Goal: Task Accomplishment & Management: Complete application form

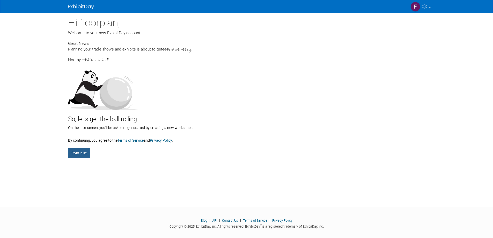
click at [89, 153] on button "Continue" at bounding box center [79, 153] width 22 height 10
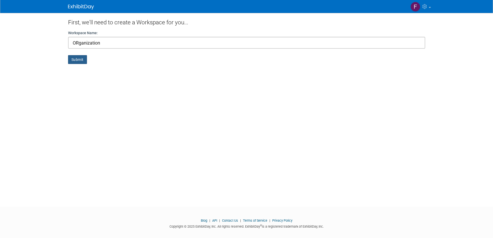
type input "ORganization"
click at [72, 62] on button "Submit" at bounding box center [77, 59] width 19 height 9
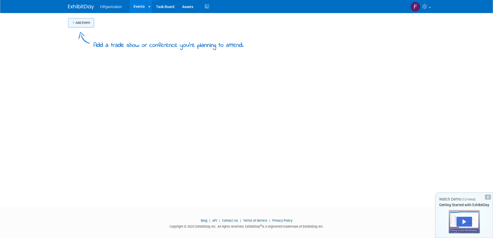
click at [79, 23] on button "Add Event" at bounding box center [81, 22] width 26 height 9
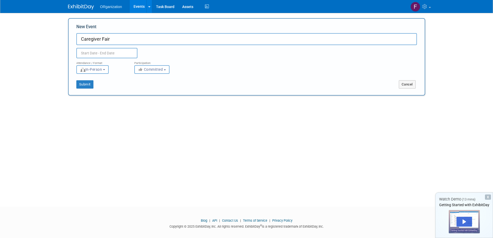
type input "Caregiver Fair"
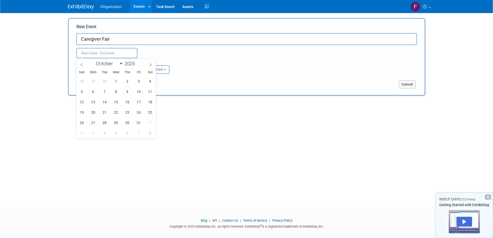
click at [116, 50] on input "text" at bounding box center [106, 53] width 61 height 10
click at [118, 114] on span "22" at bounding box center [116, 112] width 10 height 10
click at [117, 125] on span "29" at bounding box center [116, 123] width 10 height 10
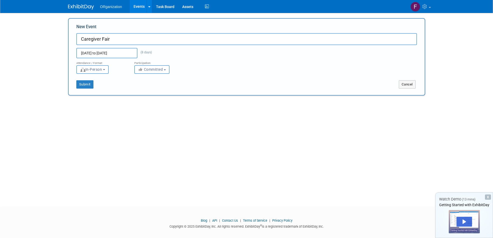
click at [103, 56] on input "[DATE] to [DATE]" at bounding box center [106, 53] width 61 height 10
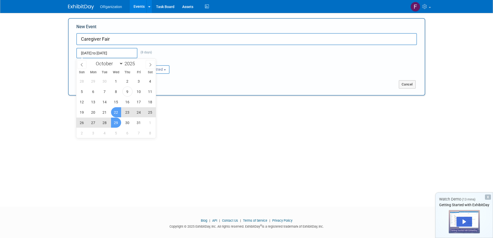
click at [112, 122] on span "29" at bounding box center [116, 123] width 10 height 10
type input "[DATE] to [DATE]"
click at [185, 122] on div "Add Event Add a trade show or conference you're planning to attend. New Event C…" at bounding box center [246, 105] width 365 height 184
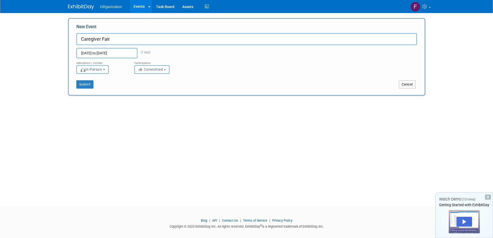
click at [105, 68] on button "In-Person" at bounding box center [92, 69] width 32 height 9
click at [104, 81] on label "In-Person" at bounding box center [94, 80] width 30 height 7
click at [81, 81] on input "In-Person" at bounding box center [79, 80] width 3 height 3
click at [161, 72] on button "Committed" at bounding box center [151, 69] width 35 height 9
click at [161, 79] on label "Committed" at bounding box center [154, 80] width 34 height 7
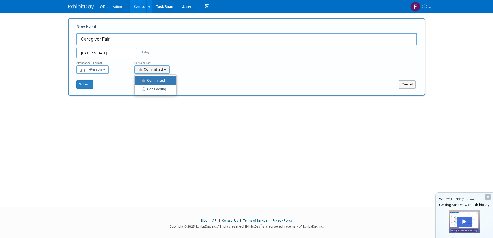
click at [139, 79] on input "Committed" at bounding box center [137, 80] width 3 height 3
click at [90, 87] on button "Submit" at bounding box center [84, 84] width 17 height 8
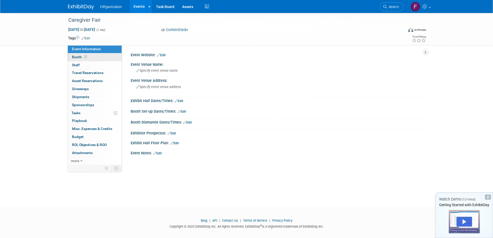
click at [76, 57] on span "Booth" at bounding box center [80, 57] width 16 height 4
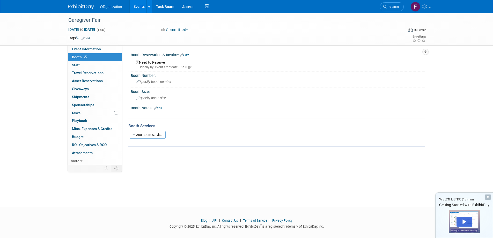
click at [488, 198] on div "X" at bounding box center [488, 196] width 6 height 5
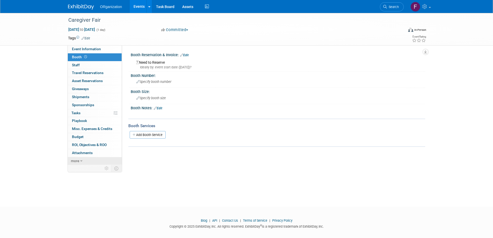
click at [78, 161] on span "more" at bounding box center [75, 161] width 8 height 4
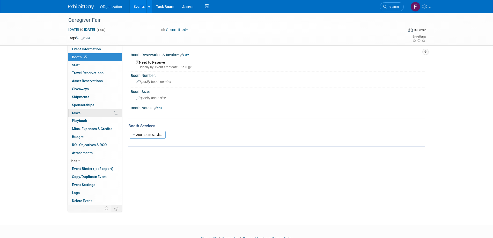
click at [82, 115] on link "0% Tasks 0%" at bounding box center [95, 113] width 54 height 8
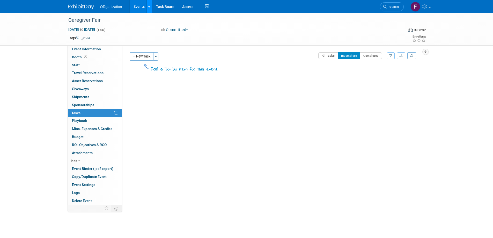
click at [149, 10] on link at bounding box center [149, 6] width 5 height 13
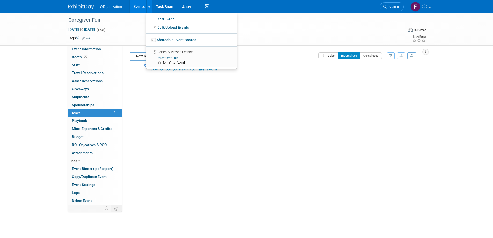
click at [55, 130] on div "Caregiver Fair Oct 29, 2025 to Oct 29, 2025 (1 day) Oct 29, 2025 to Oct 29, 202…" at bounding box center [246, 114] width 493 height 203
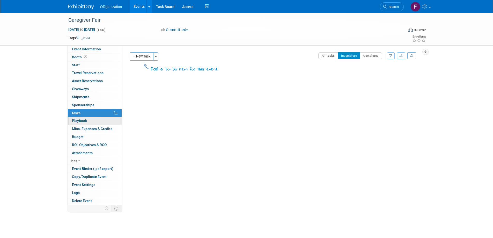
click at [79, 121] on span "Playbook 0" at bounding box center [79, 121] width 15 height 4
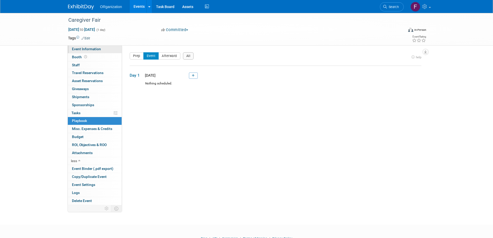
click at [93, 50] on span "Event Information" at bounding box center [86, 49] width 29 height 4
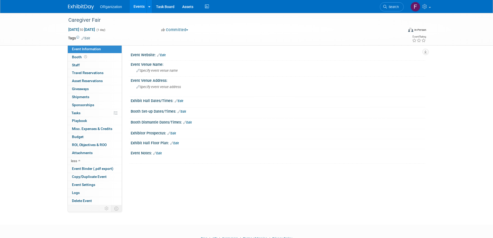
click at [176, 142] on link "Edit" at bounding box center [174, 143] width 9 height 4
